Goal: Information Seeking & Learning: Learn about a topic

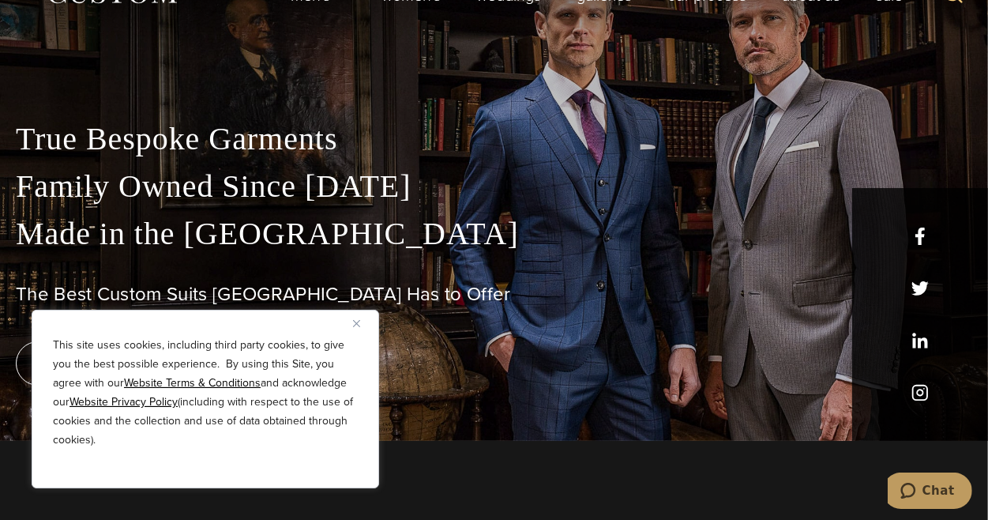
click at [358, 323] on img "Close" at bounding box center [356, 323] width 7 height 7
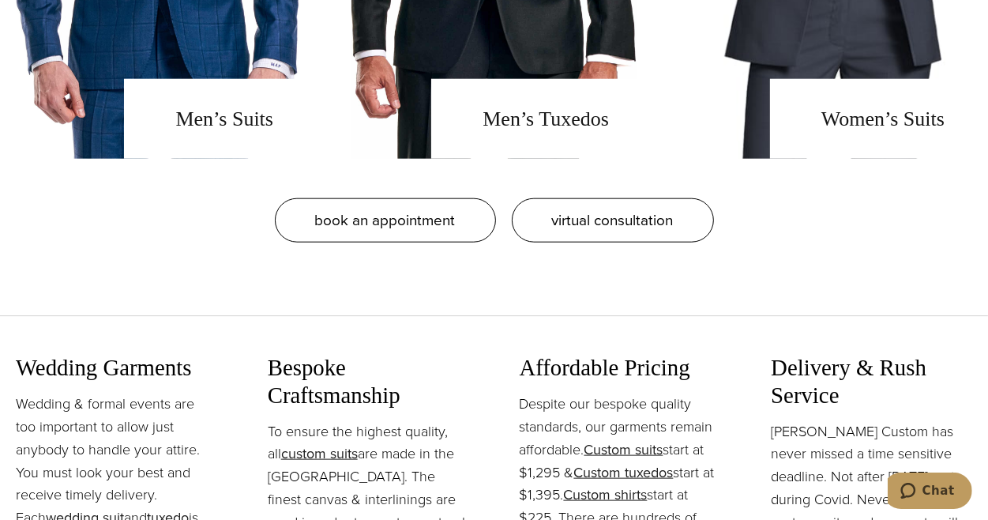
scroll to position [1500, 0]
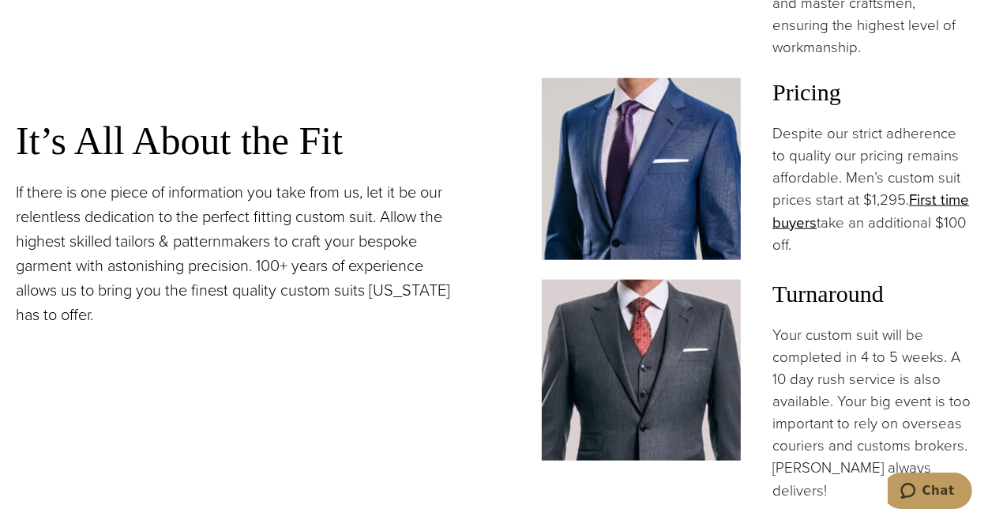
scroll to position [1184, 0]
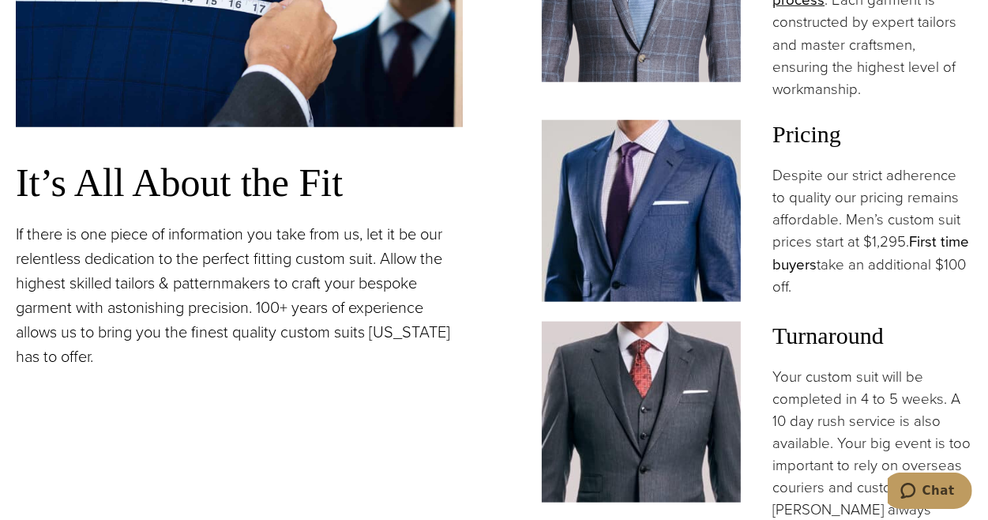
click at [920, 231] on link "First time buyers" at bounding box center [870, 252] width 197 height 43
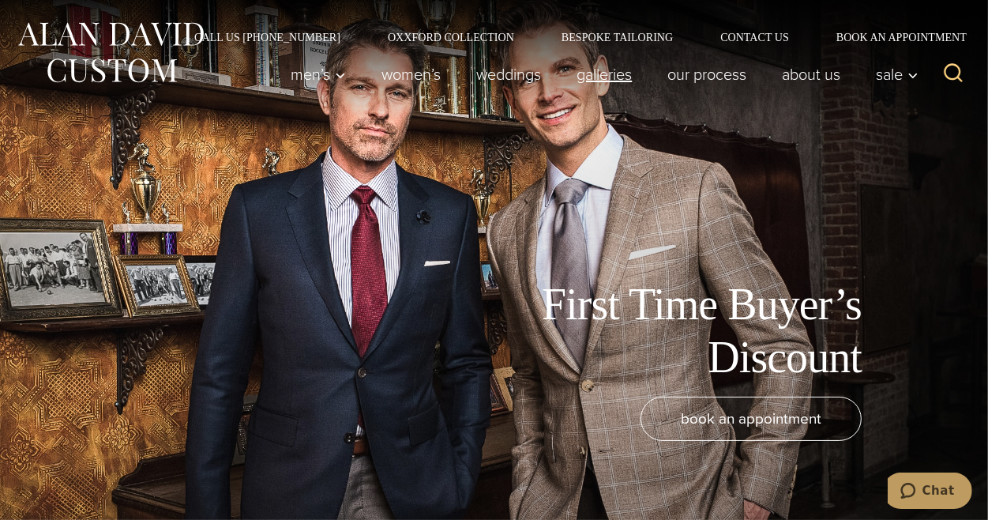
click at [594, 77] on link "Galleries" at bounding box center [604, 74] width 91 height 32
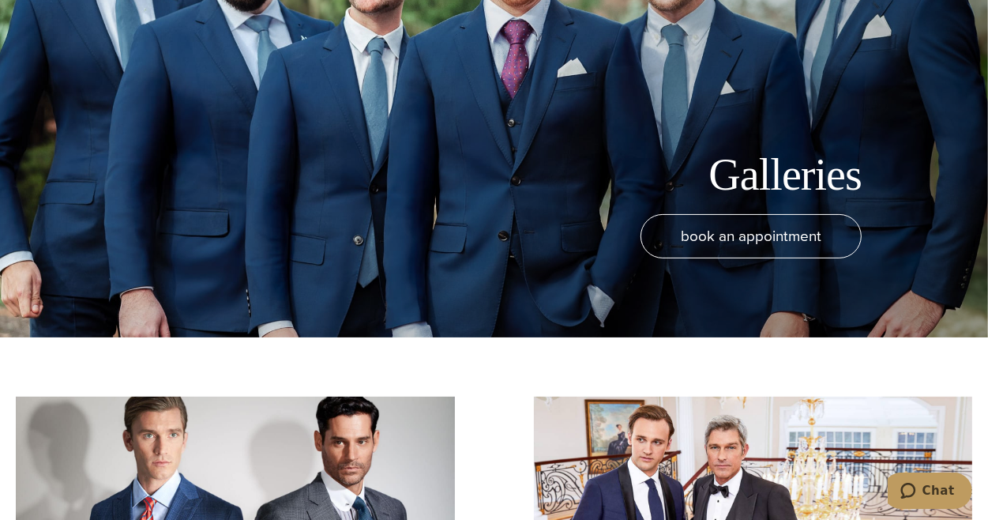
scroll to position [395, 0]
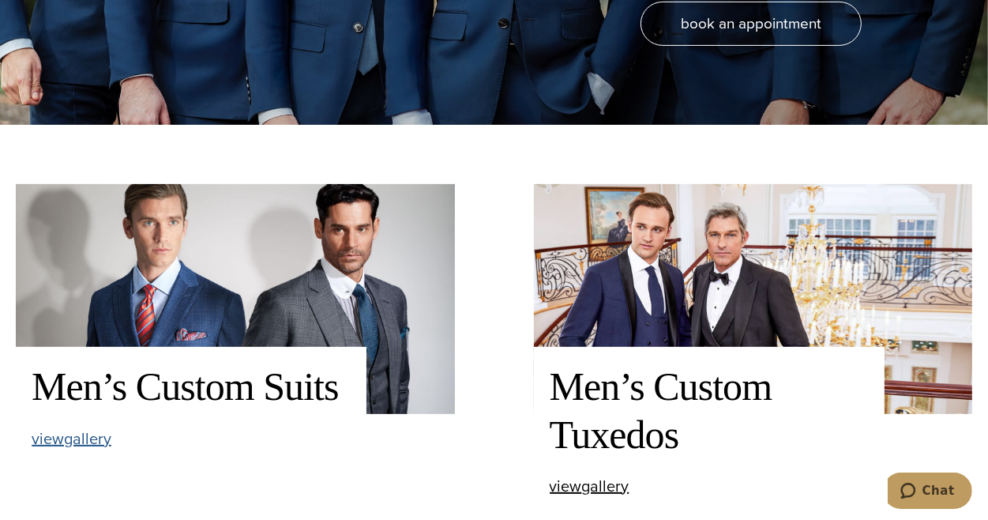
click at [70, 441] on span "view Men’s Custom Suits gallery" at bounding box center [72, 438] width 80 height 24
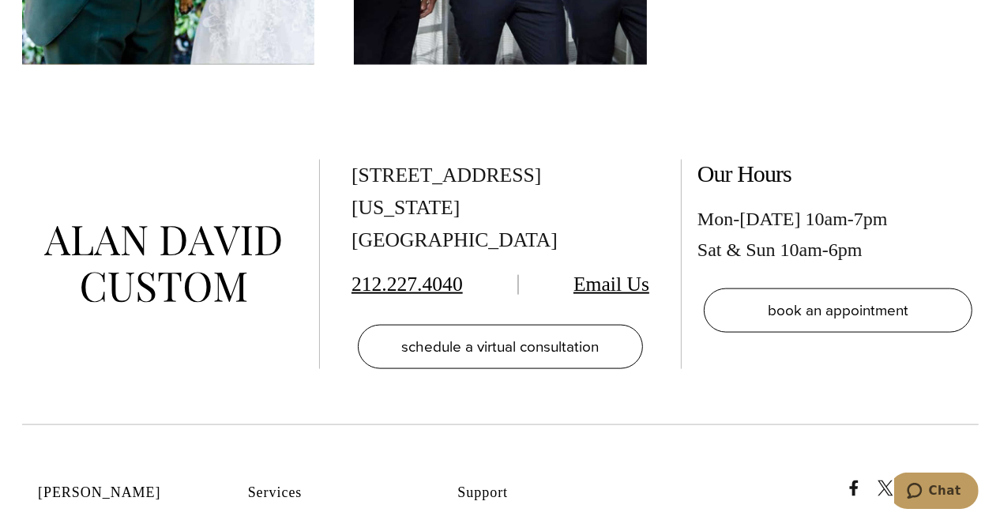
scroll to position [7027, 0]
